Goal: Book appointment/travel/reservation

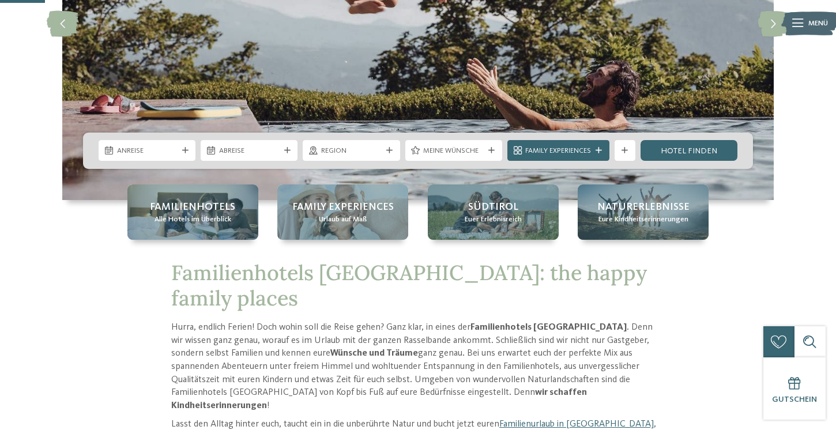
scroll to position [196, 0]
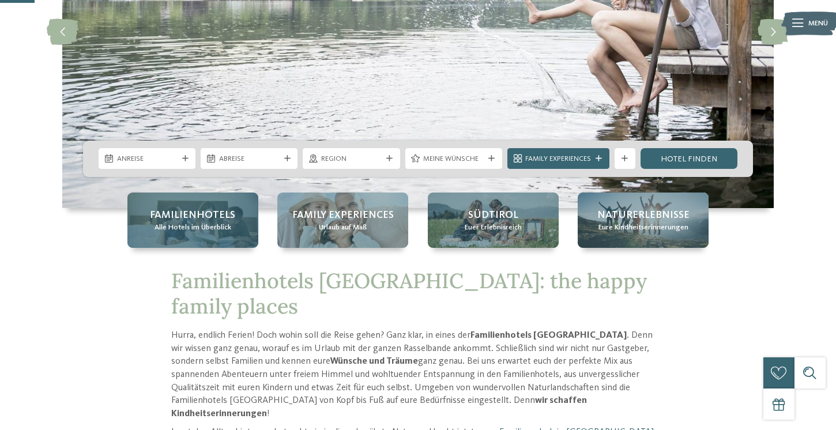
click at [189, 209] on span "Familienhotels" at bounding box center [192, 215] width 85 height 14
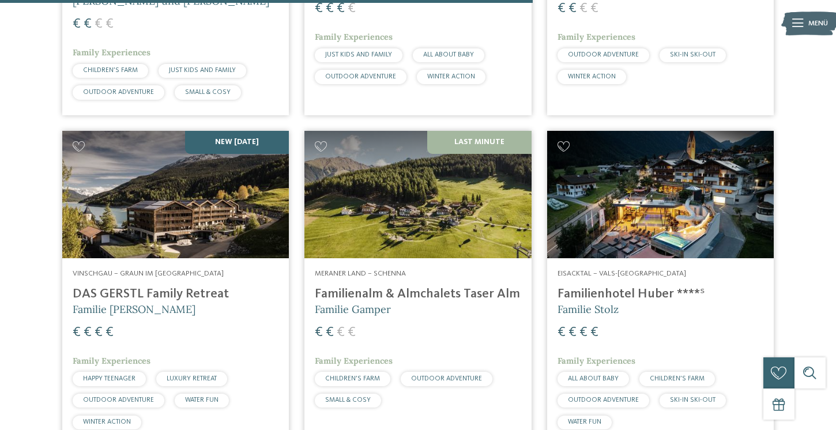
scroll to position [2295, 0]
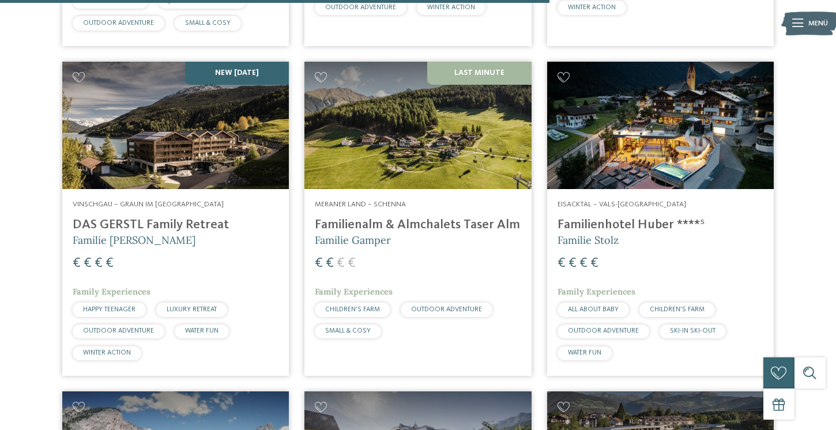
click at [381, 217] on h4 "Familienalm & Almchalets Taser Alm" at bounding box center [418, 225] width 206 height 16
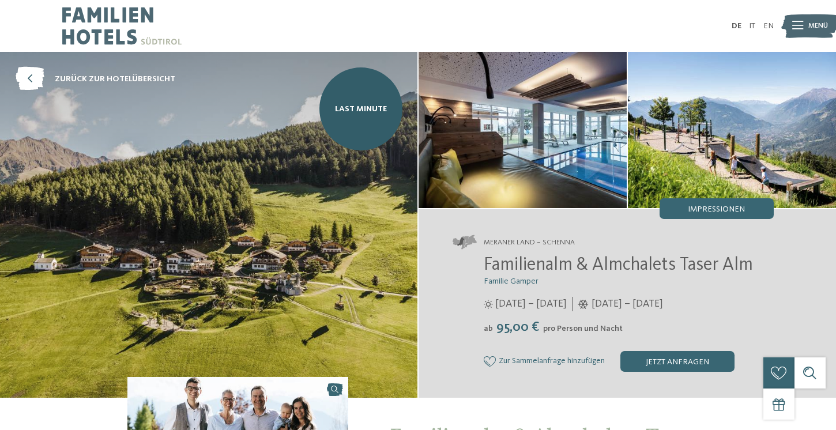
click at [340, 227] on img at bounding box center [208, 225] width 417 height 346
click at [478, 155] on img at bounding box center [523, 130] width 208 height 156
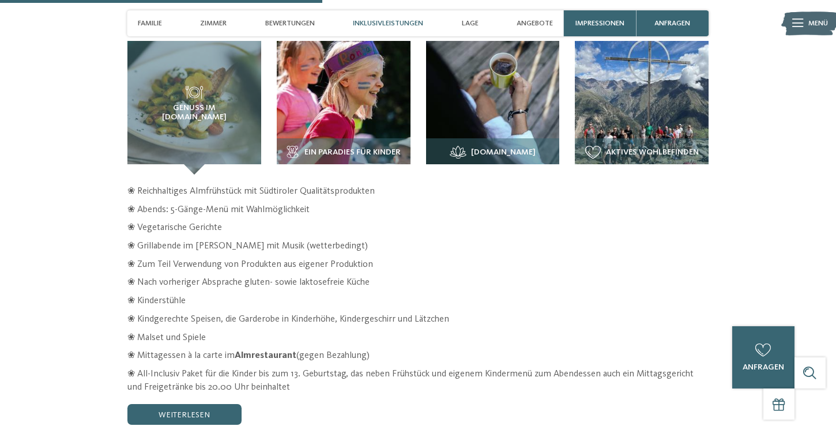
scroll to position [1584, 0]
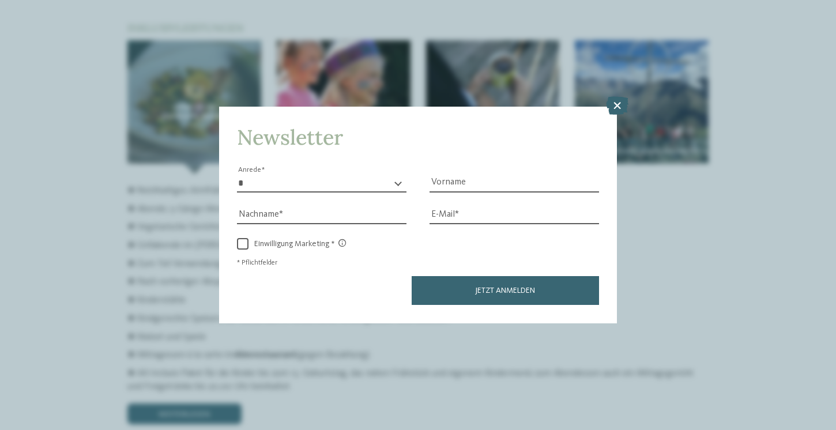
click at [616, 97] on div "Newsletter * **** **** ******* ****** Anrede Vorname Nachname Link" at bounding box center [418, 215] width 836 height 430
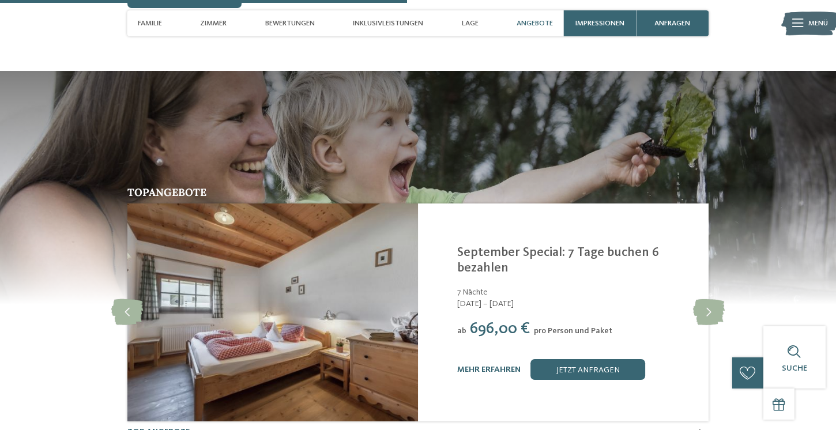
scroll to position [2004, 0]
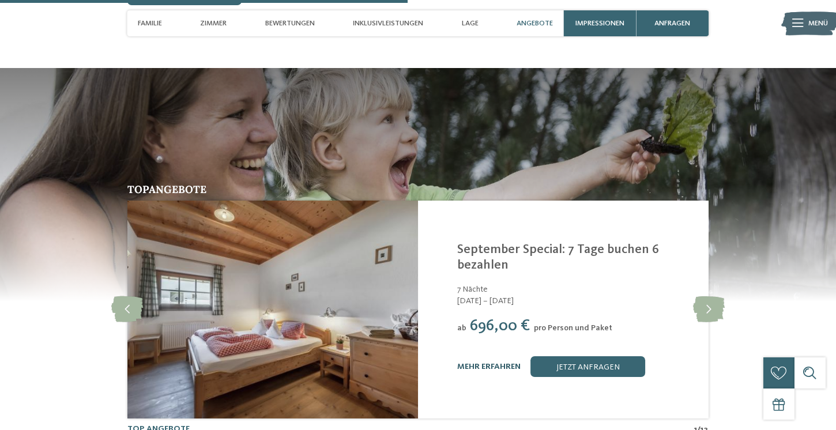
click at [498, 363] on link "mehr erfahren" at bounding box center [488, 367] width 63 height 8
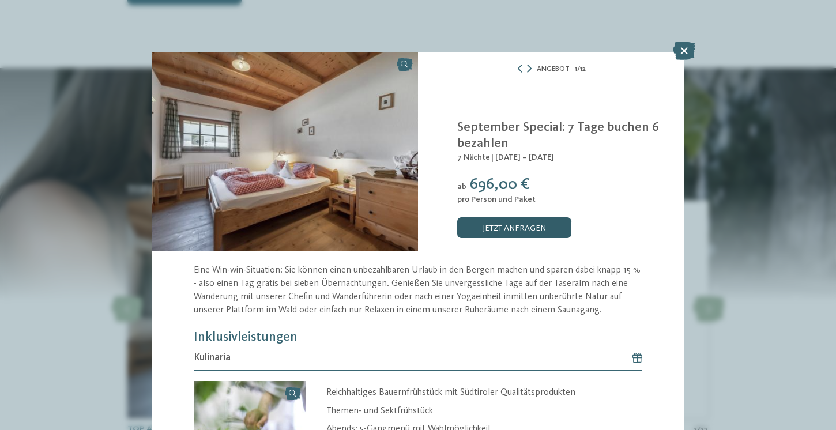
click at [515, 230] on link "jetzt anfragen" at bounding box center [514, 227] width 114 height 21
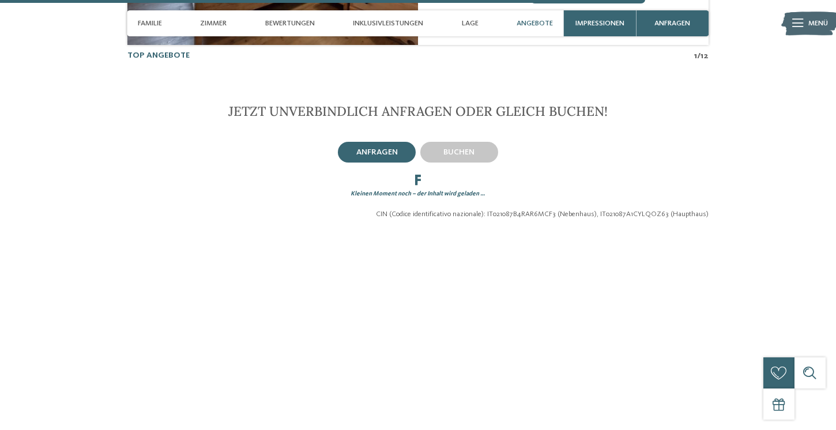
scroll to position [2420, 0]
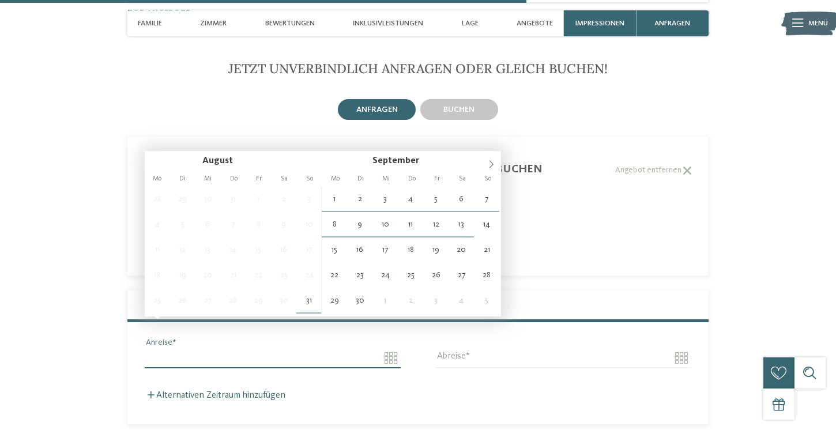
click at [390, 348] on input "Anreise" at bounding box center [273, 358] width 256 height 20
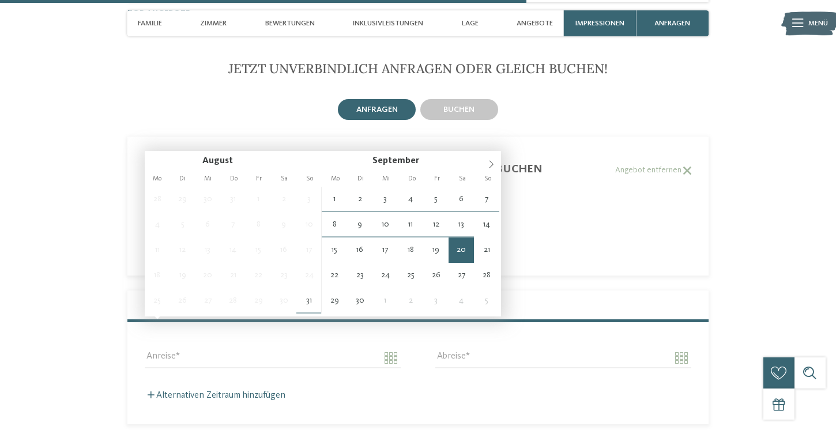
type input "**********"
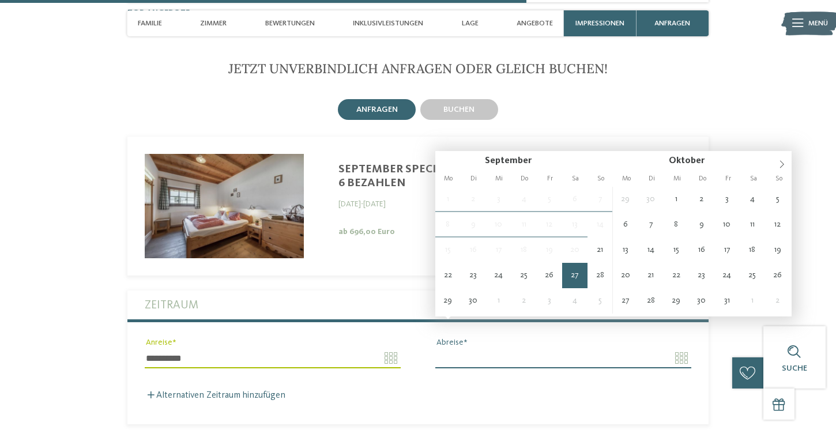
type input "**********"
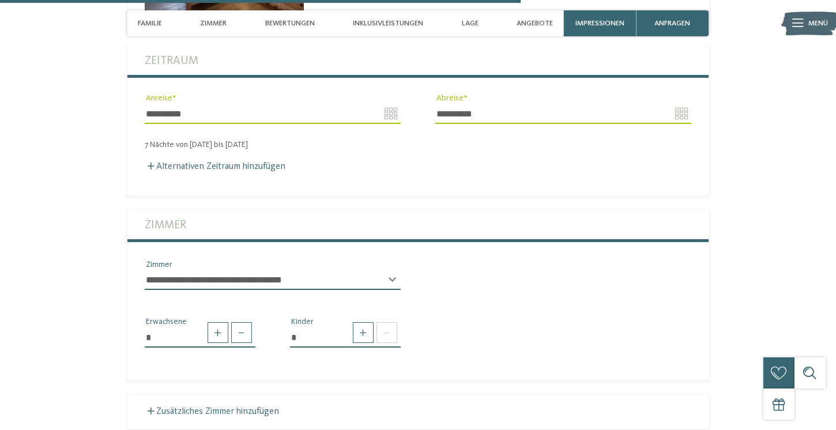
scroll to position [2664, 0]
click at [366, 323] on span at bounding box center [363, 333] width 21 height 21
type input "*"
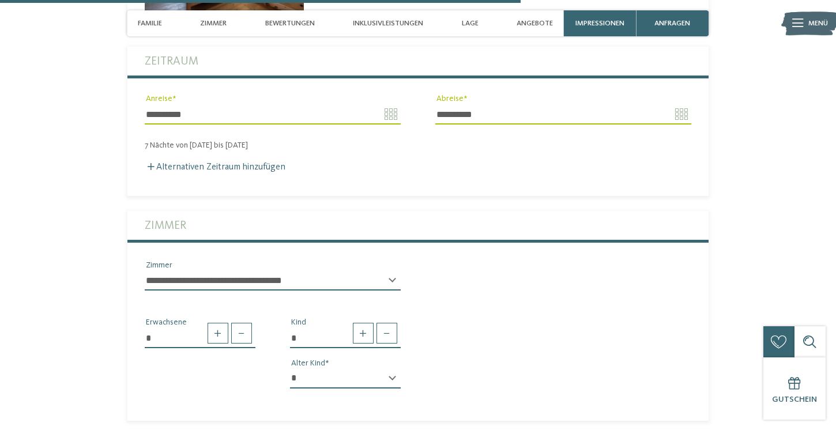
click at [381, 369] on select "* * * * * * * * * * * ** ** ** ** ** ** ** **" at bounding box center [345, 379] width 111 height 20
select select "*"
click at [290, 369] on select "* * * * * * * * * * * ** ** ** ** ** ** ** **" at bounding box center [345, 379] width 111 height 20
click at [468, 353] on div "* Erwachsene * Kind * * * * * * * * * * * ** ** ** ** ** ** ** ** Alter Kind" at bounding box center [418, 348] width 582 height 97
click at [339, 271] on select "**********" at bounding box center [273, 281] width 256 height 20
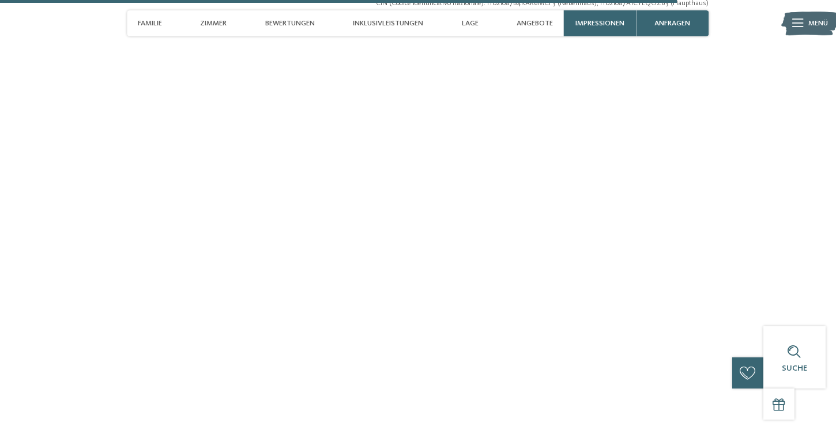
scroll to position [3509, 0]
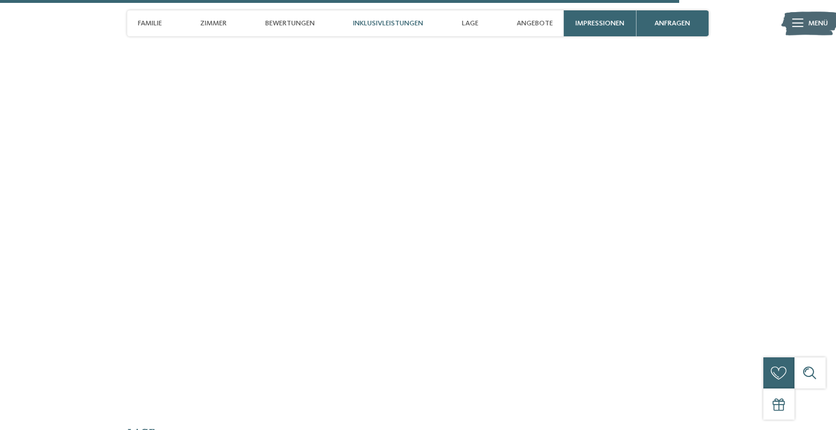
click at [394, 24] on span "Inklusivleistungen" at bounding box center [388, 23] width 70 height 9
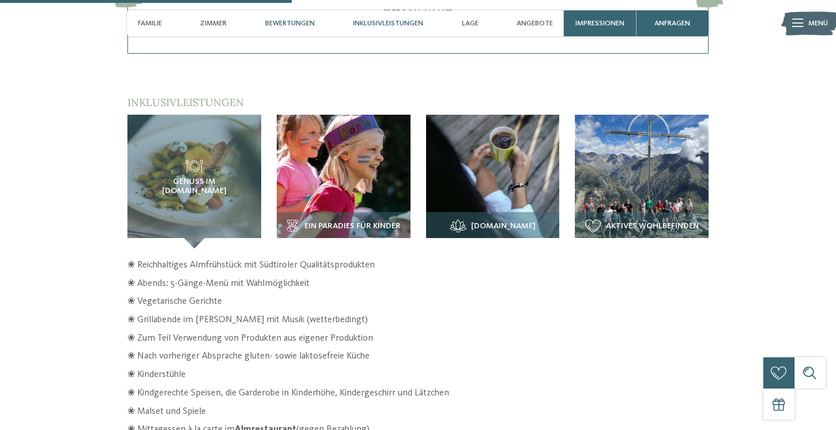
scroll to position [1508, 0]
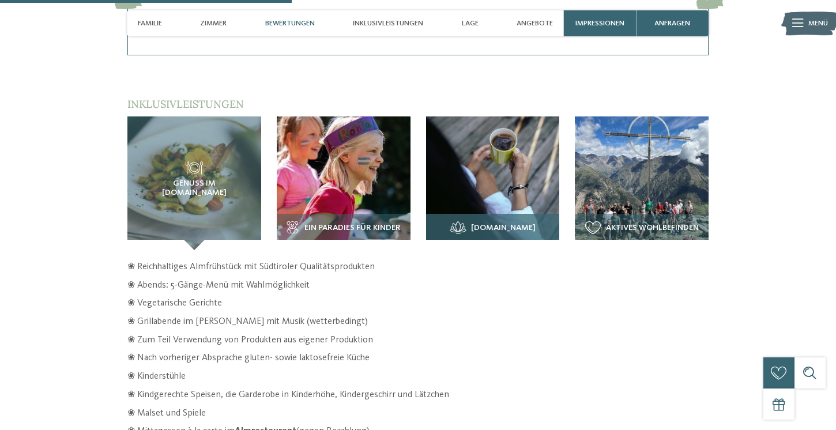
click at [476, 137] on img at bounding box center [493, 183] width 134 height 134
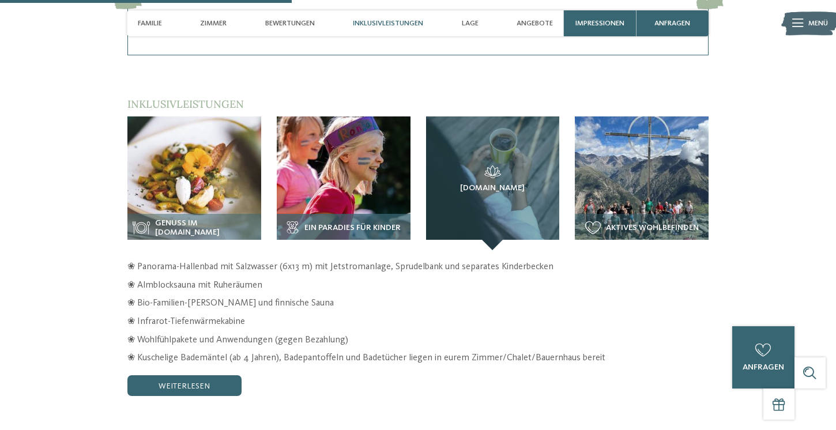
click at [364, 135] on img at bounding box center [344, 183] width 134 height 134
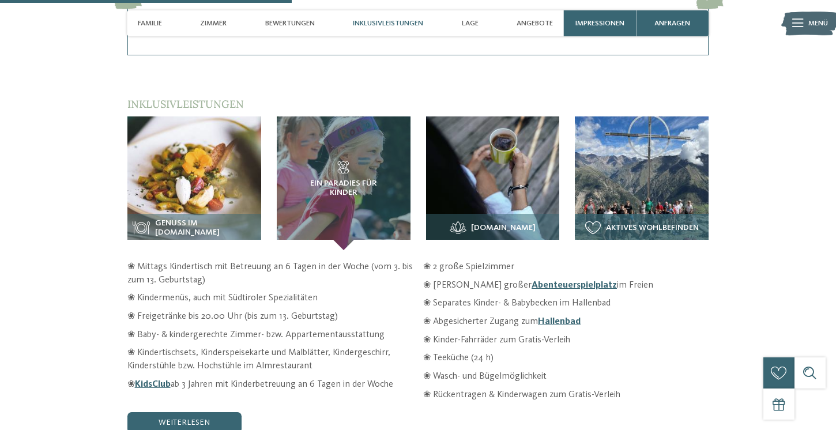
click at [615, 149] on img at bounding box center [642, 183] width 134 height 134
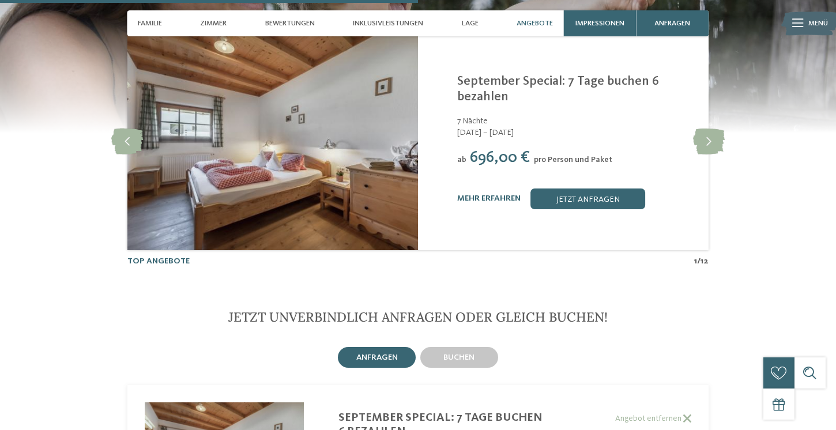
scroll to position [2144, 0]
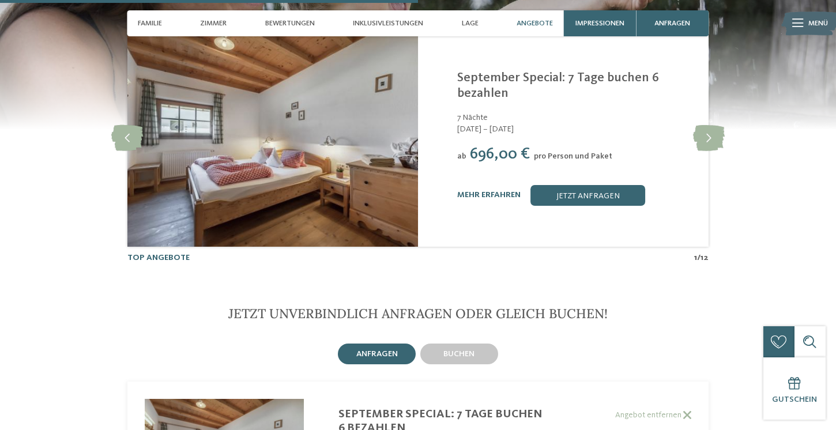
click at [549, 27] on span "Angebote" at bounding box center [535, 23] width 36 height 9
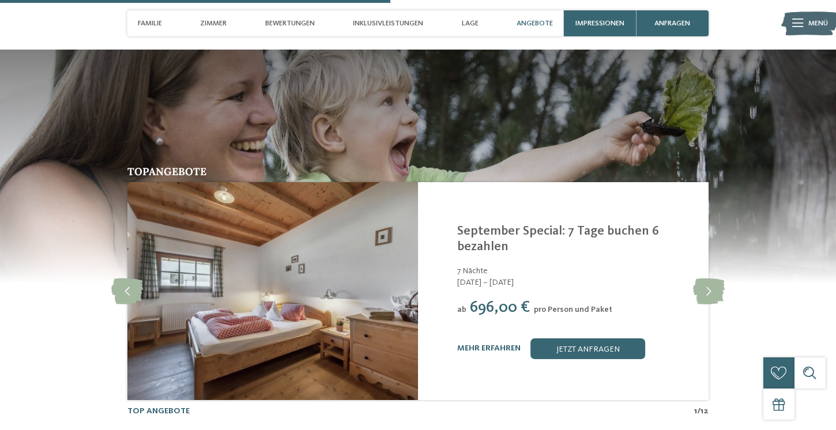
scroll to position [2004, 0]
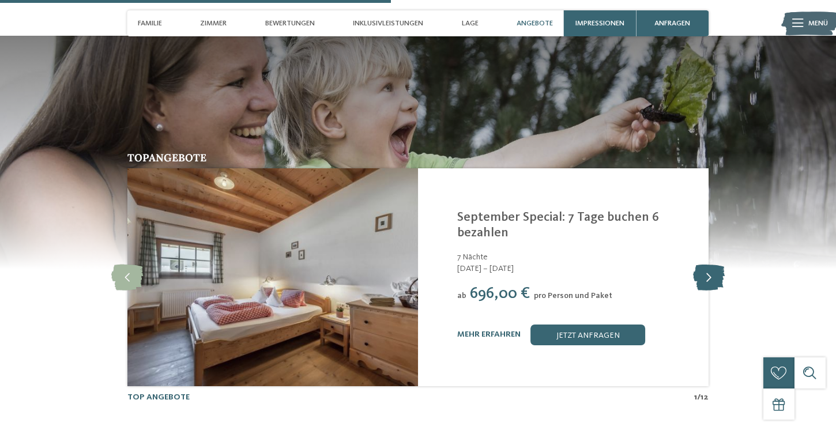
click at [718, 265] on icon at bounding box center [709, 278] width 32 height 26
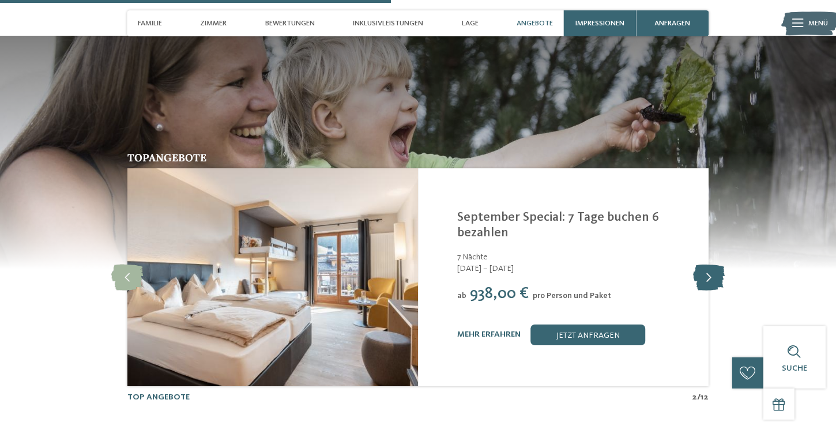
click at [719, 265] on icon at bounding box center [709, 278] width 32 height 26
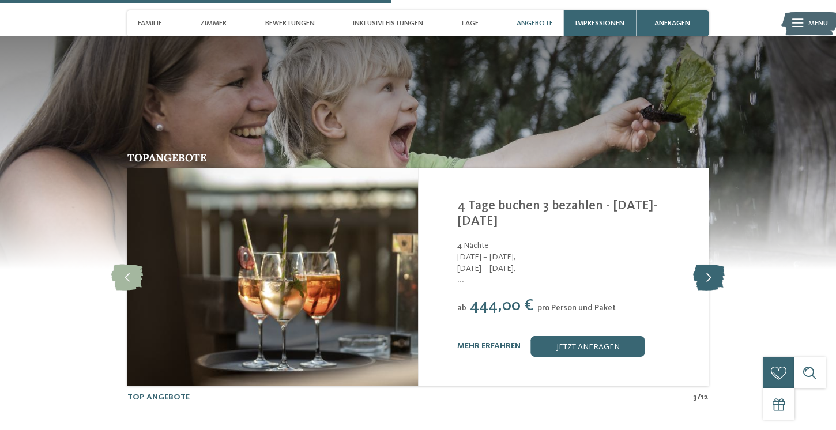
click at [719, 265] on icon at bounding box center [709, 278] width 32 height 26
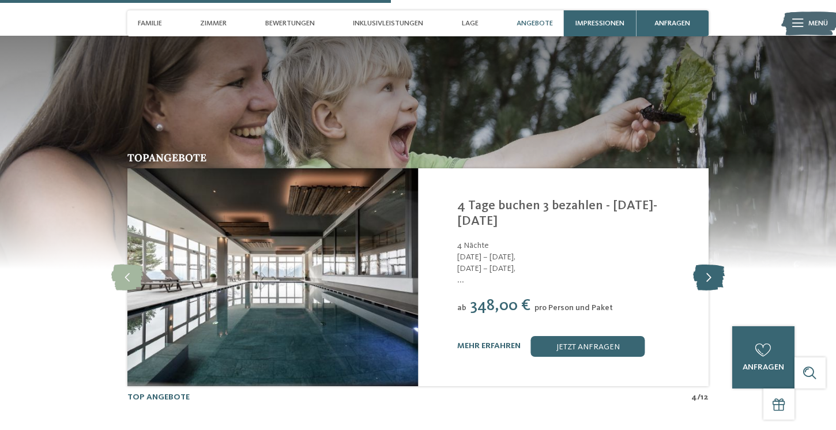
click at [710, 265] on icon at bounding box center [709, 278] width 32 height 26
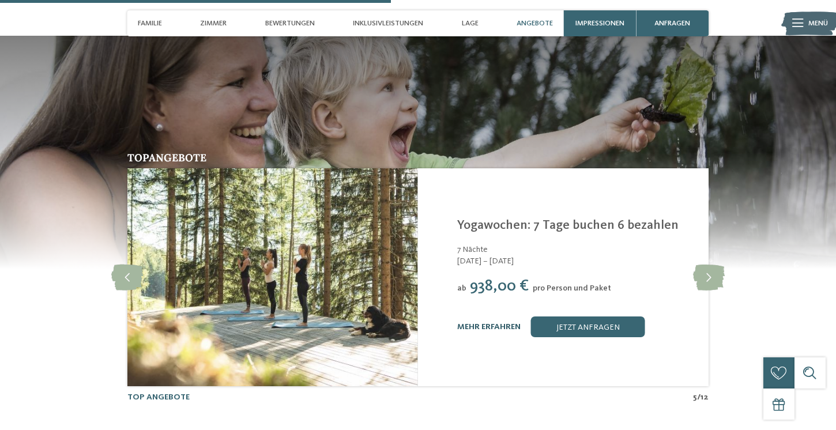
click at [490, 323] on link "mehr erfahren" at bounding box center [488, 327] width 63 height 8
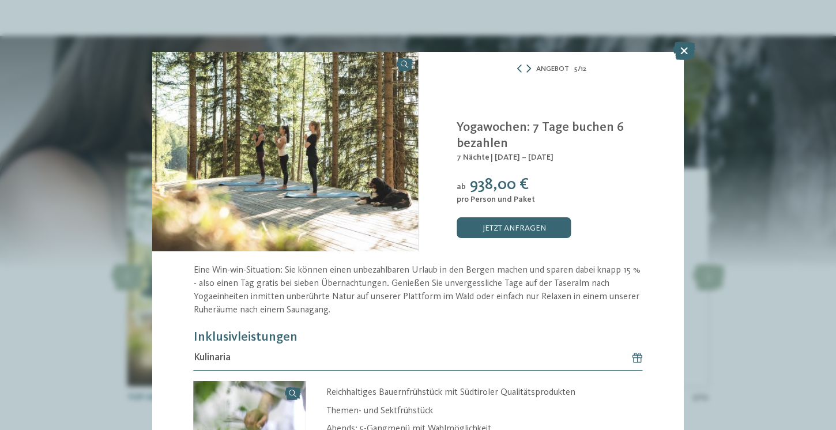
click at [529, 70] on icon at bounding box center [528, 69] width 5 height 8
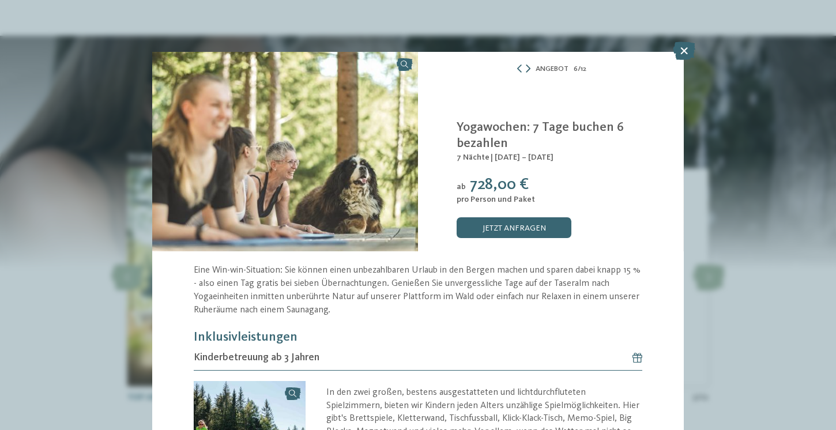
click at [529, 70] on icon at bounding box center [528, 69] width 5 height 8
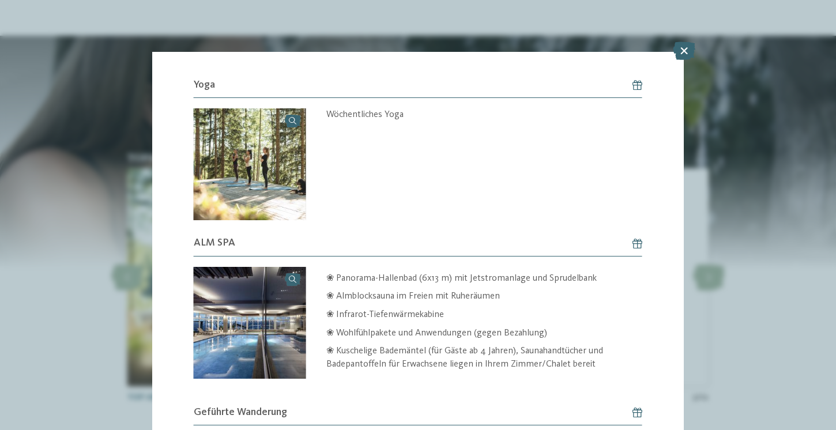
scroll to position [574, 0]
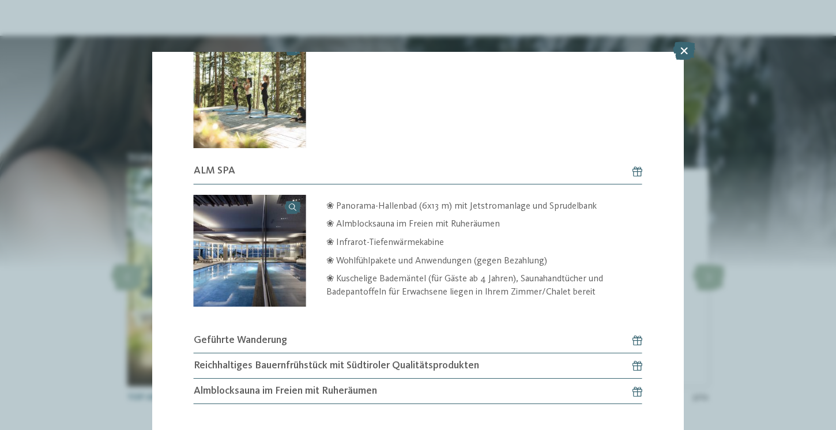
click at [263, 342] on span "Geführte Wanderung" at bounding box center [240, 340] width 93 height 14
click at [307, 372] on span "Reichhaltiges Bauernfrühstück mit Südtiroler Qualitätsprodukten" at bounding box center [336, 366] width 285 height 14
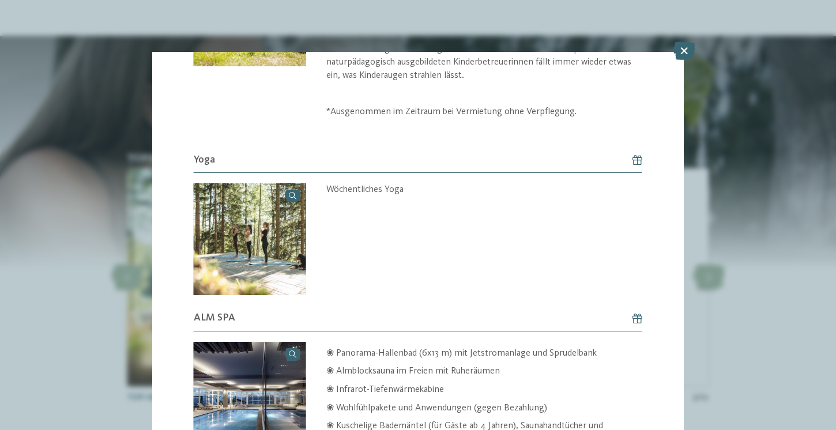
scroll to position [0, 0]
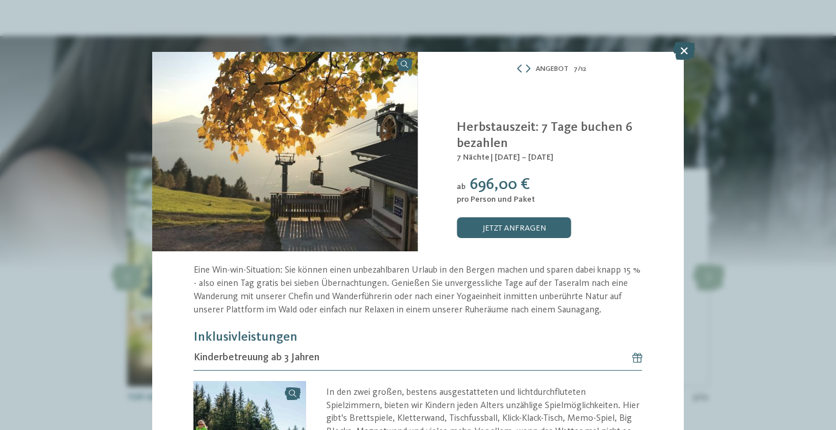
click at [683, 55] on icon at bounding box center [684, 51] width 22 height 18
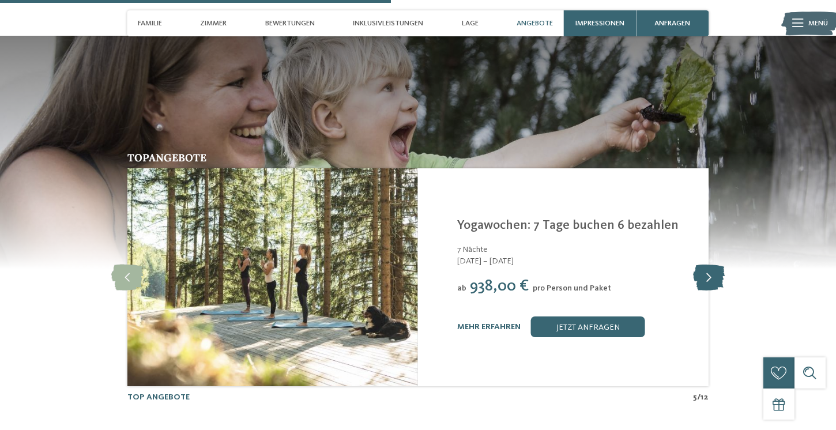
click at [710, 265] on icon at bounding box center [709, 278] width 32 height 26
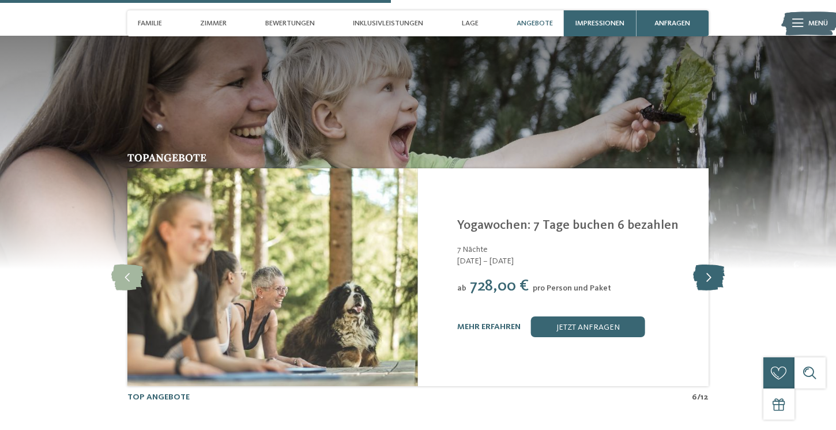
click at [710, 265] on icon at bounding box center [709, 278] width 32 height 26
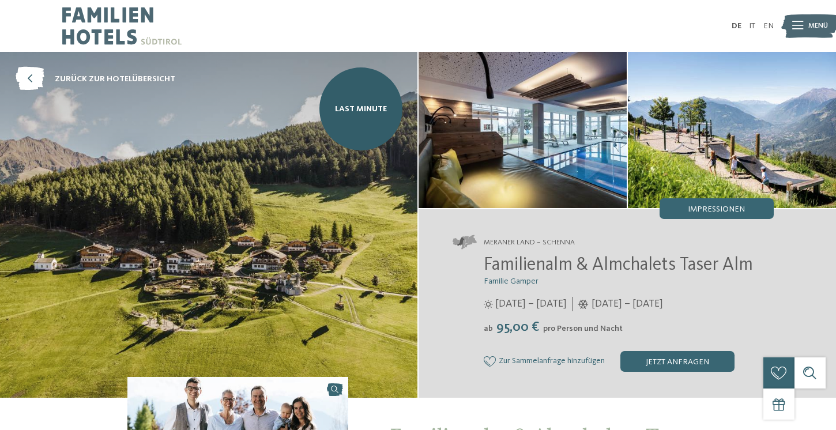
click at [800, 31] on div at bounding box center [797, 26] width 11 height 26
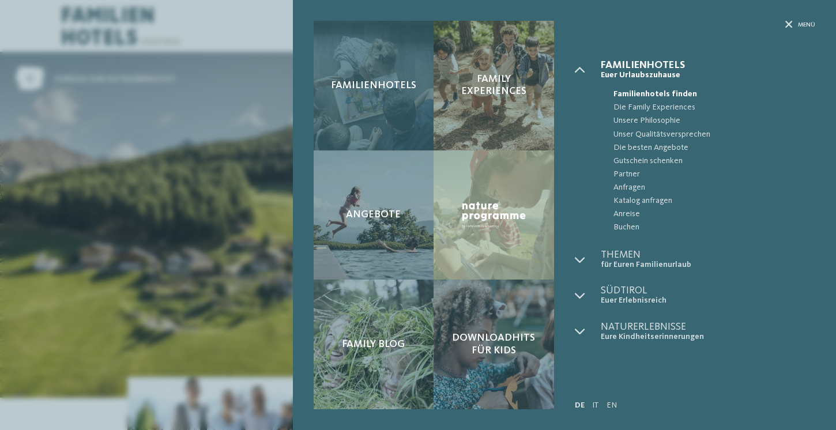
click at [383, 62] on div "Familienhotels" at bounding box center [374, 86] width 121 height 130
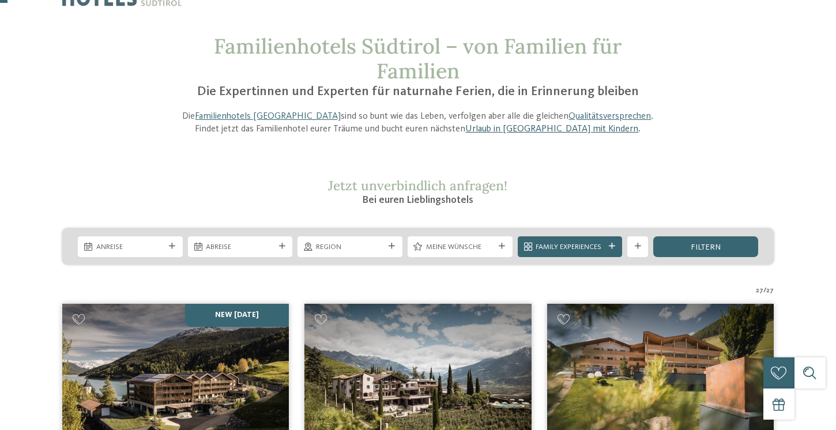
scroll to position [47, 0]
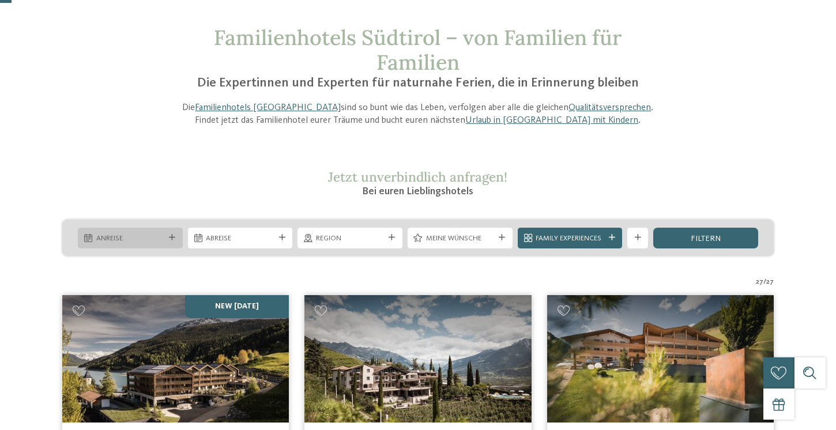
click at [144, 239] on span "Anreise" at bounding box center [130, 239] width 69 height 10
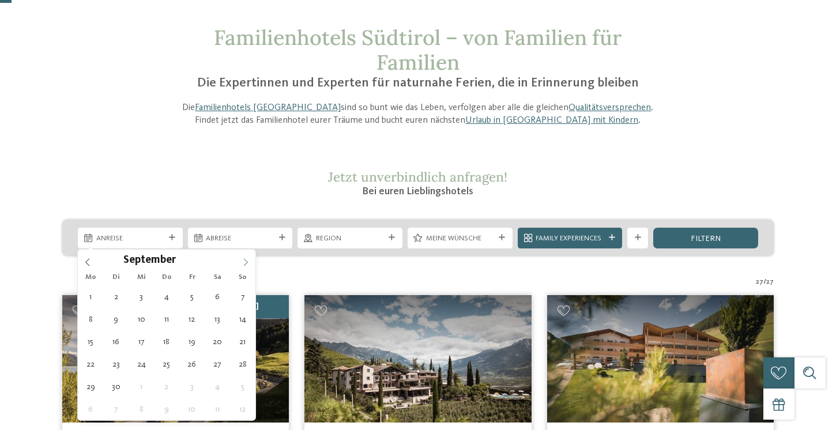
click at [251, 266] on span at bounding box center [246, 260] width 20 height 20
type div "20.09.2025"
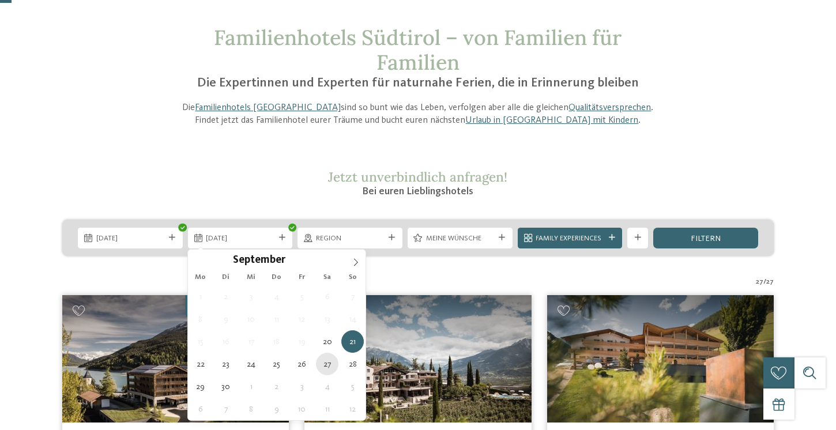
type div "27.09.2025"
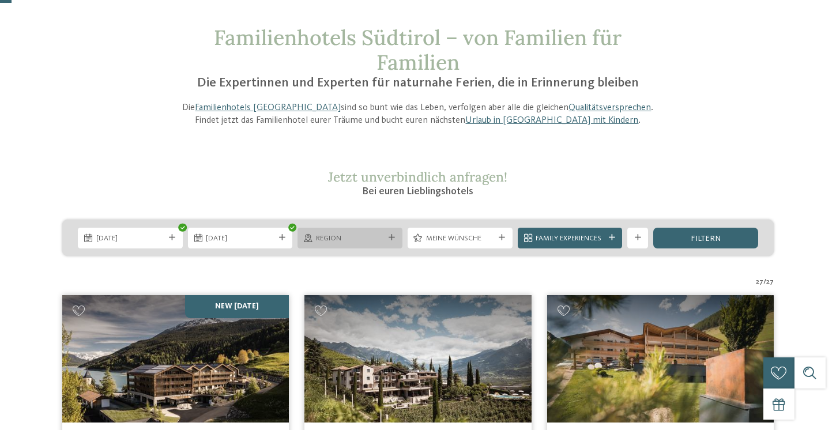
click at [378, 228] on div "Region" at bounding box center [350, 238] width 105 height 21
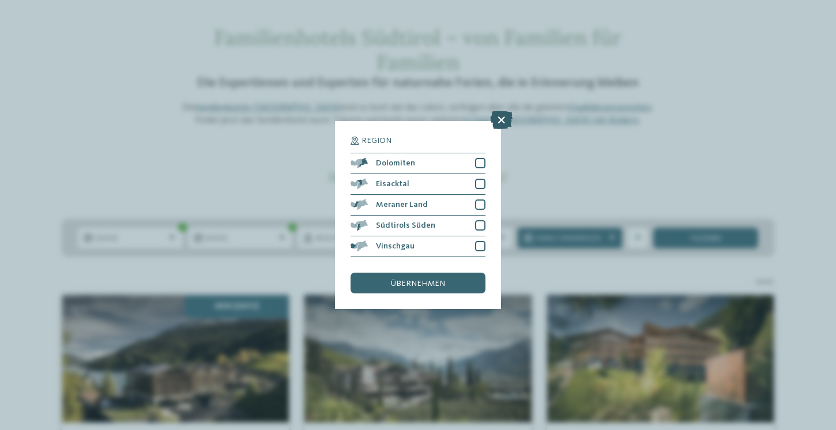
click at [500, 120] on icon at bounding box center [501, 120] width 22 height 18
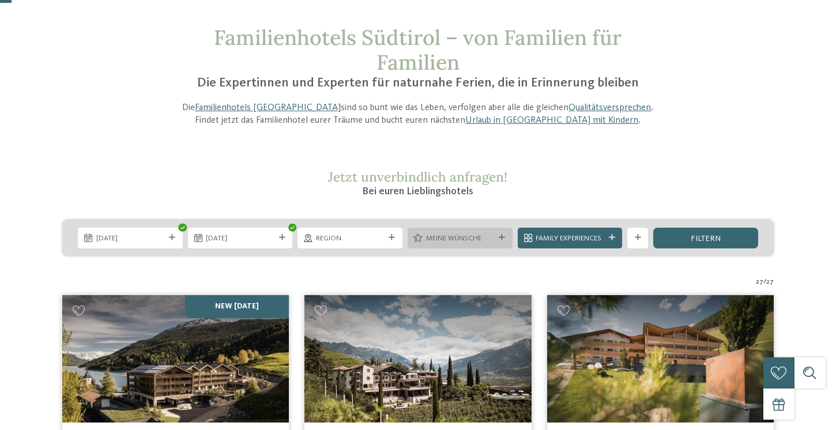
click at [483, 243] on div "Meine Wünsche" at bounding box center [460, 238] width 105 height 21
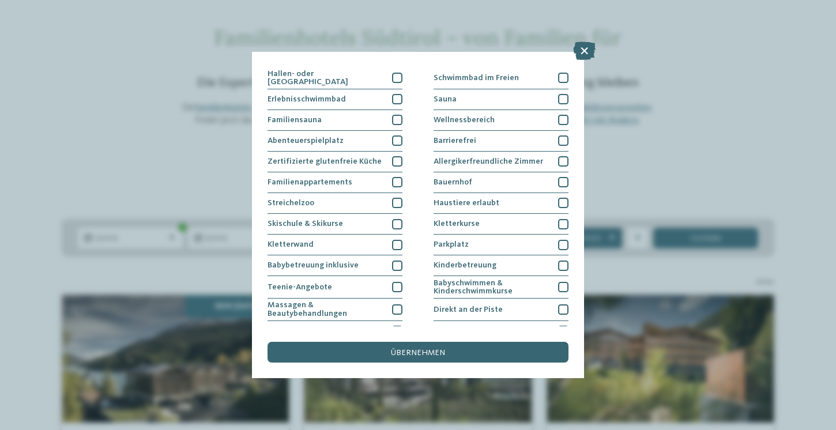
scroll to position [21, 0]
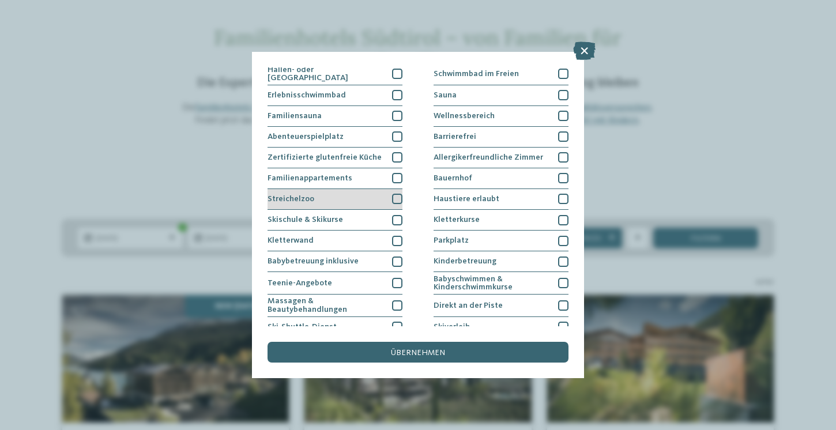
click at [390, 198] on div "Streichelzoo" at bounding box center [335, 199] width 135 height 21
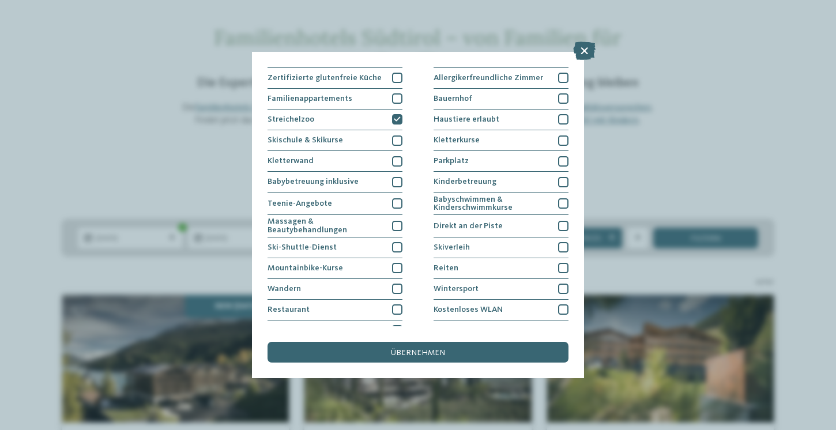
scroll to position [114, 0]
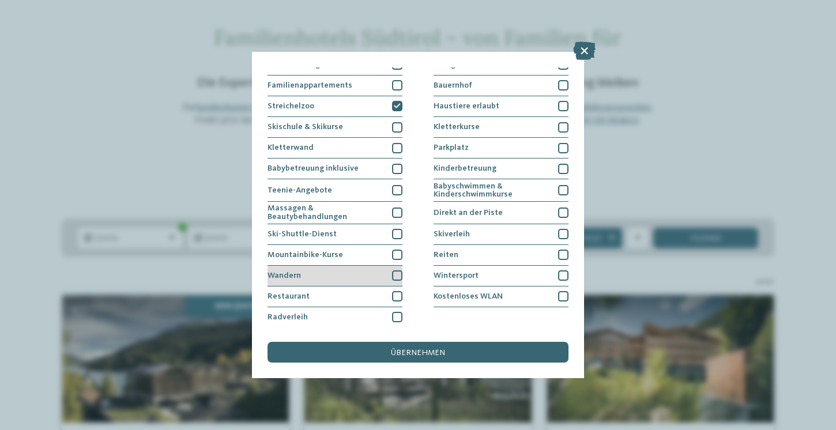
click at [399, 276] on div at bounding box center [397, 275] width 10 height 10
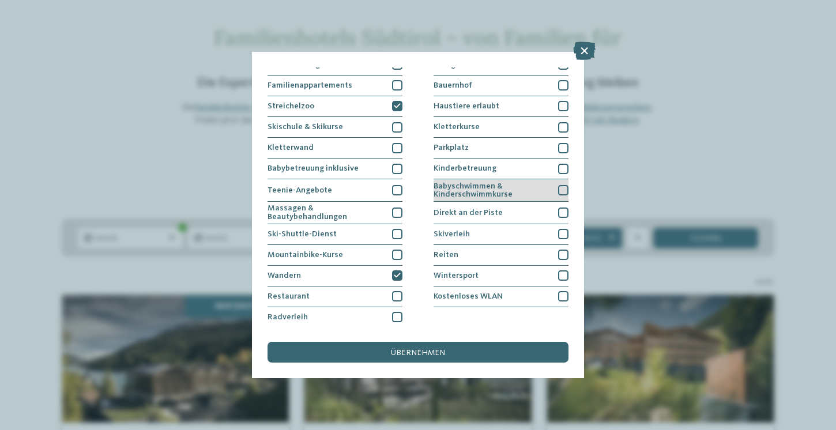
click at [463, 193] on span "Babyschwimmen & Kinderschwimmkurse" at bounding box center [492, 190] width 117 height 17
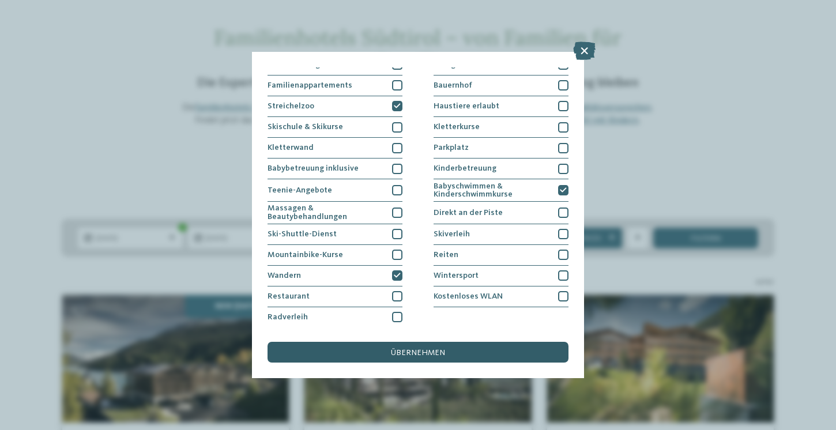
click at [415, 353] on span "übernehmen" at bounding box center [418, 353] width 54 height 8
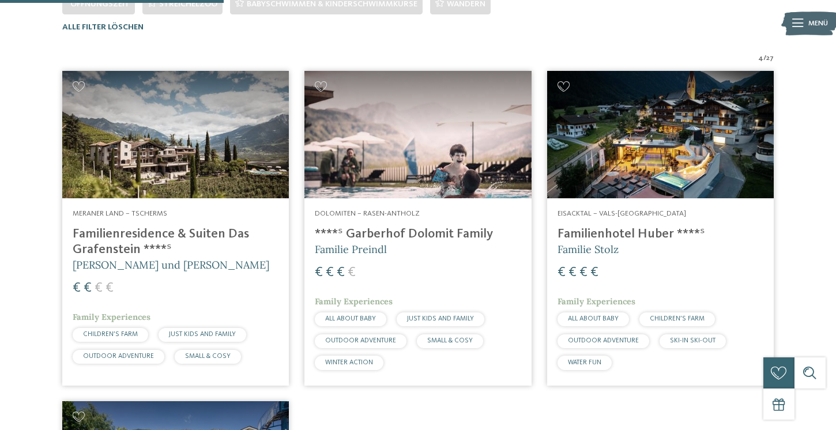
scroll to position [334, 0]
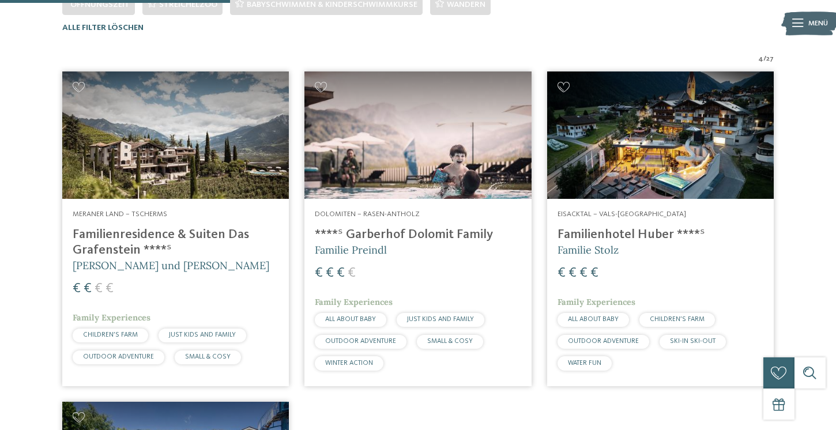
click at [123, 244] on h4 "Familienresidence & Suiten Das Grafenstein ****ˢ" at bounding box center [176, 242] width 206 height 31
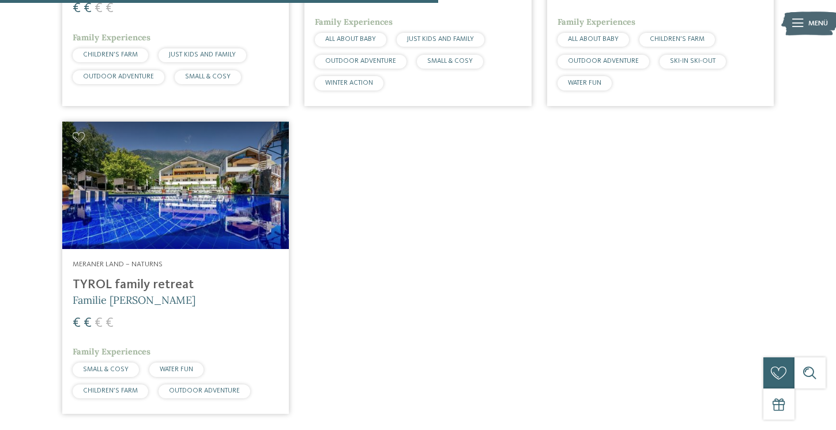
scroll to position [637, 0]
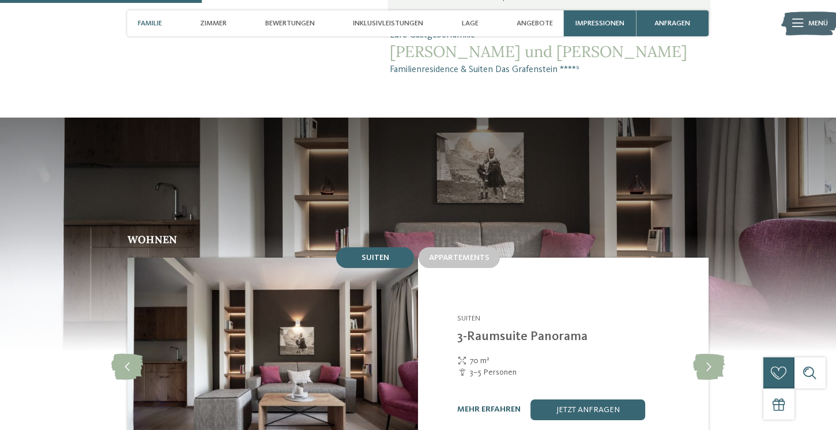
scroll to position [824, 0]
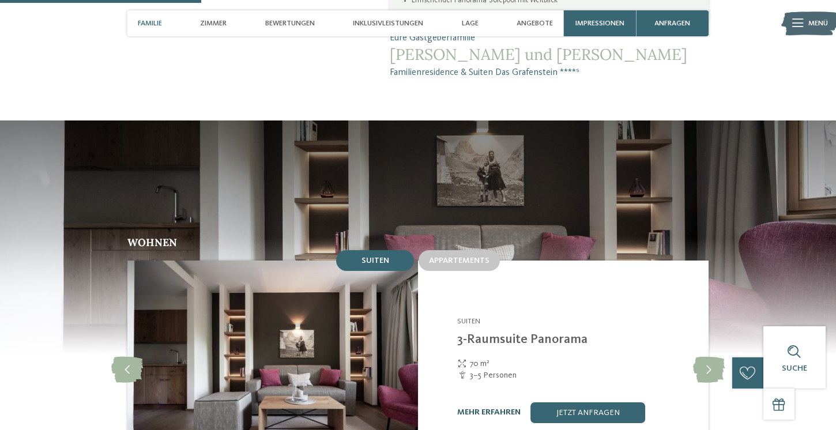
click at [482, 408] on link "mehr erfahren" at bounding box center [488, 412] width 63 height 8
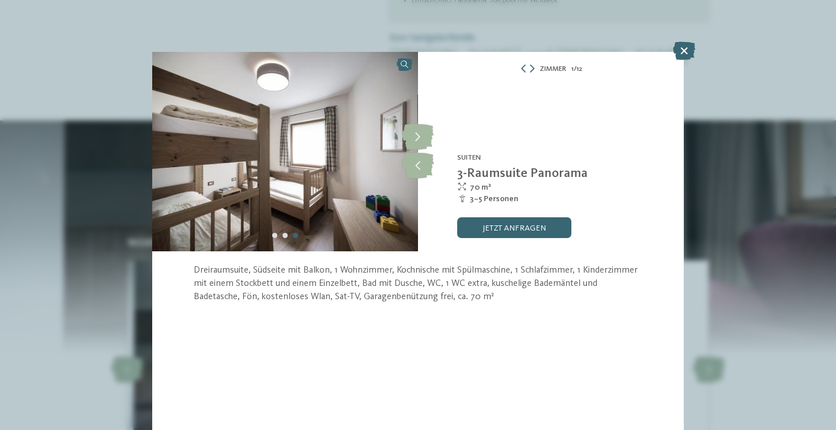
click at [533, 62] on div "Zimmer 1 / 12" at bounding box center [551, 68] width 266 height 13
click at [533, 65] on icon at bounding box center [532, 69] width 5 height 8
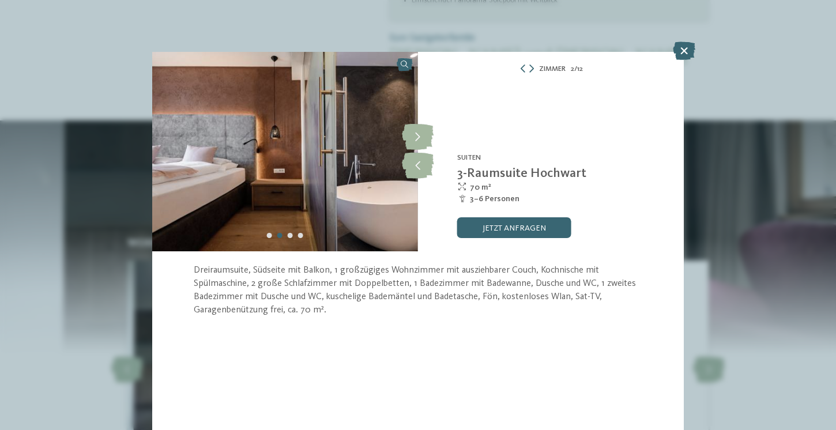
click at [534, 65] on div "Zimmer 2 / 12" at bounding box center [551, 68] width 266 height 13
click at [680, 49] on icon at bounding box center [684, 51] width 22 height 18
